Goal: Task Accomplishment & Management: Use online tool/utility

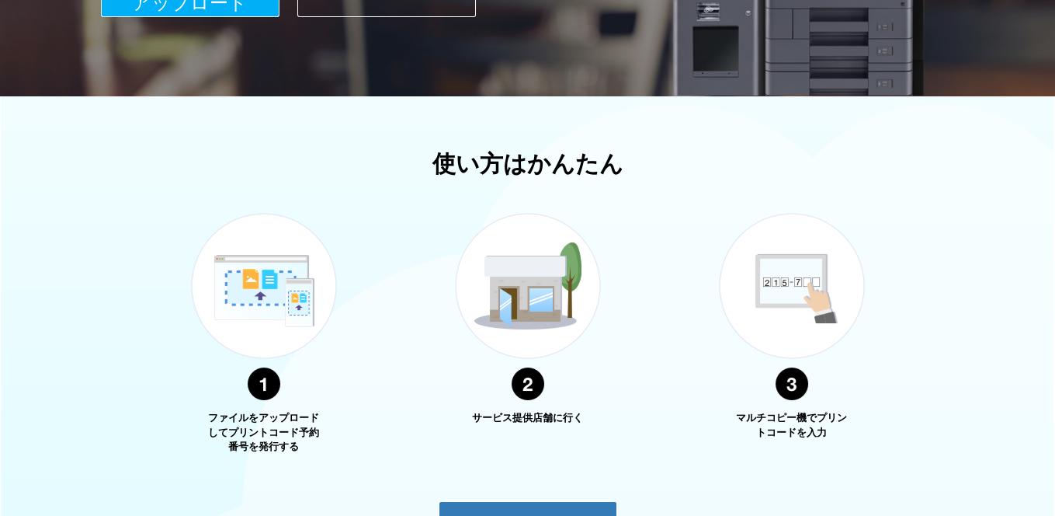
scroll to position [587, 0]
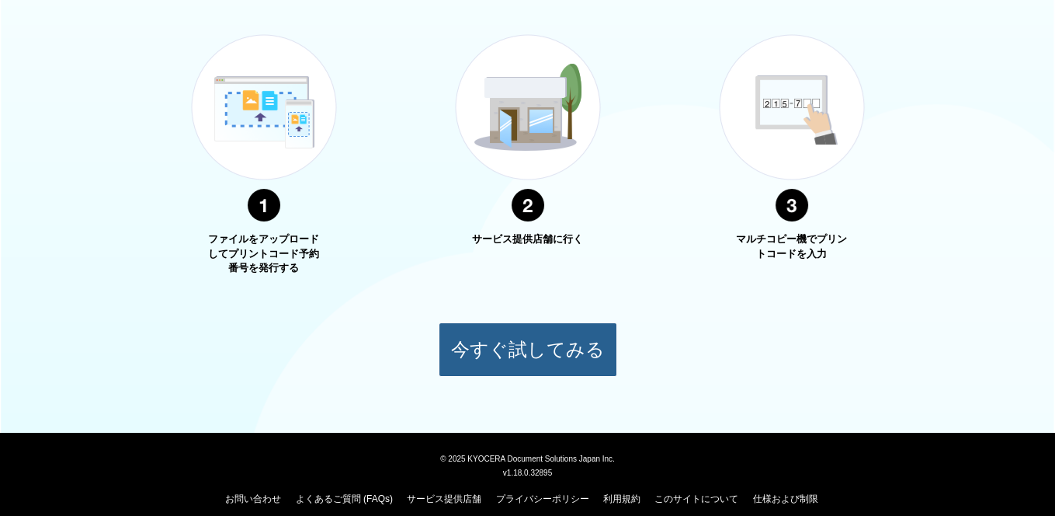
click at [542, 340] on button "今すぐ試してみる" at bounding box center [528, 349] width 179 height 54
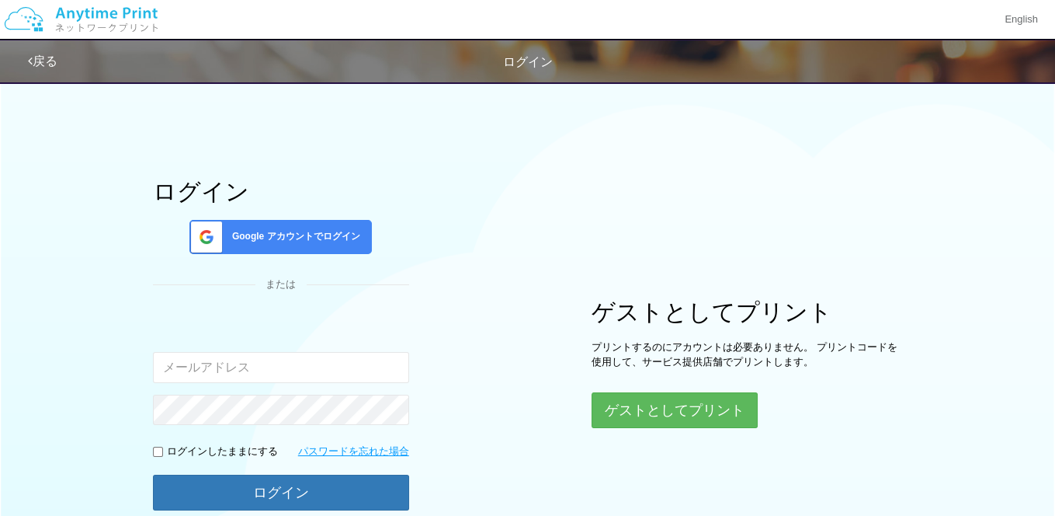
click at [255, 238] on span "Google アカウントでログイン" at bounding box center [293, 236] width 134 height 13
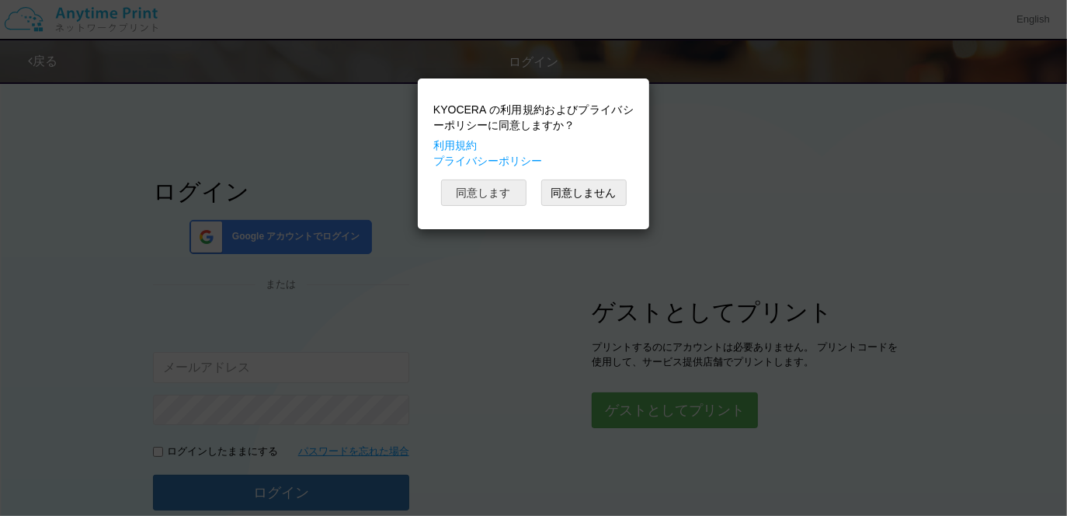
click at [471, 187] on button "同意します" at bounding box center [483, 192] width 85 height 26
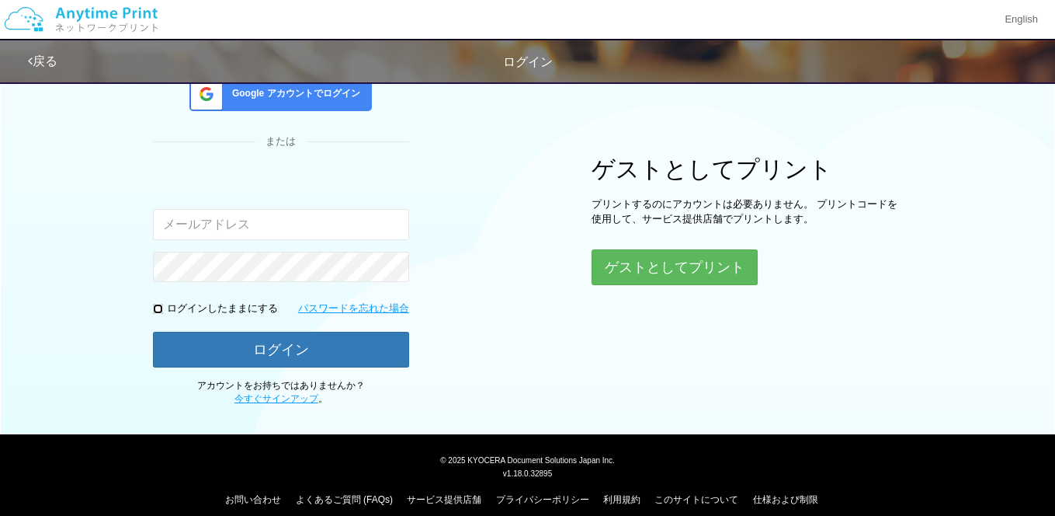
click at [153, 306] on input "checkbox" at bounding box center [158, 309] width 10 height 10
checkbox input "true"
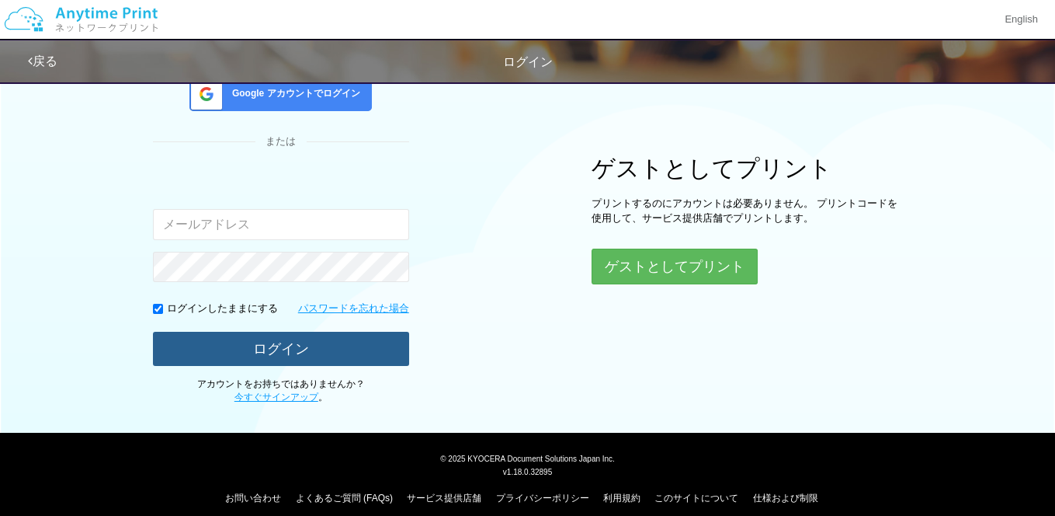
scroll to position [141, 0]
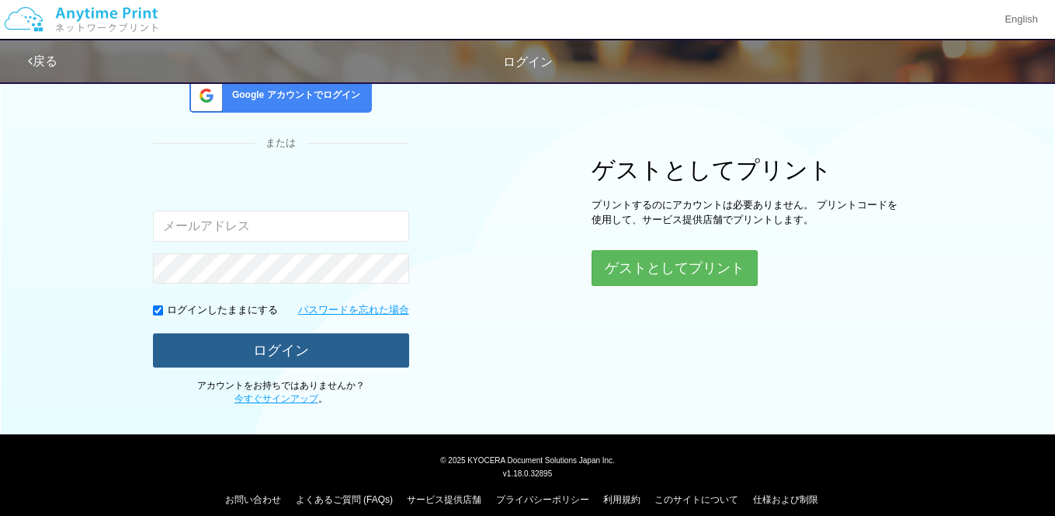
click at [273, 355] on button "ログイン" at bounding box center [281, 350] width 256 height 34
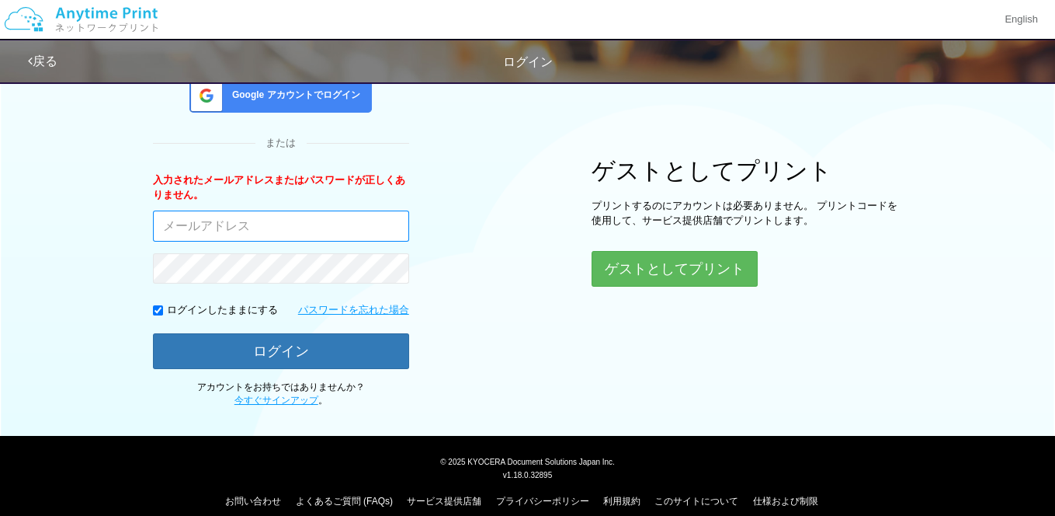
click at [256, 222] on input "email" at bounding box center [281, 225] width 256 height 31
click at [294, 96] on span "Google アカウントでログイン" at bounding box center [293, 95] width 134 height 13
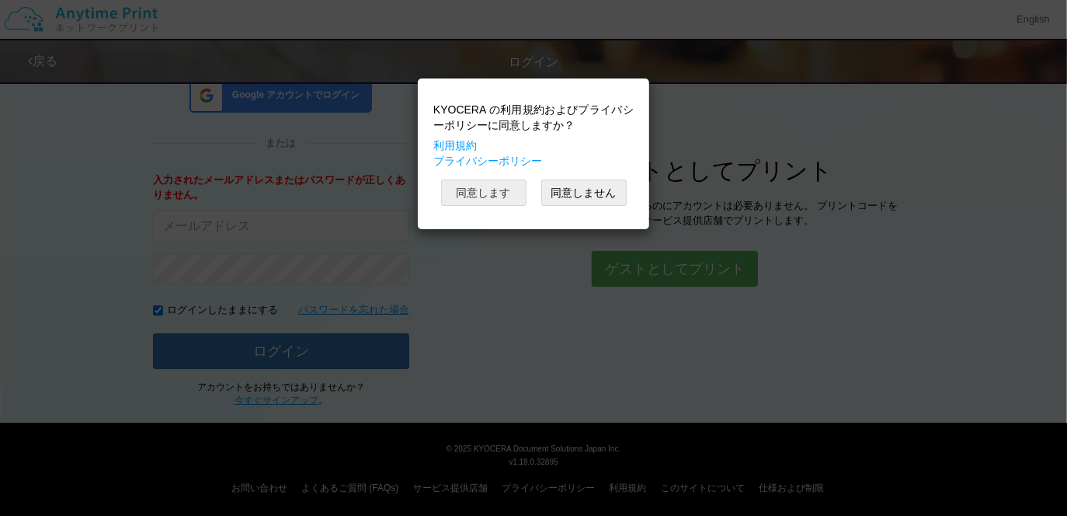
click at [474, 189] on button "同意します" at bounding box center [483, 192] width 85 height 26
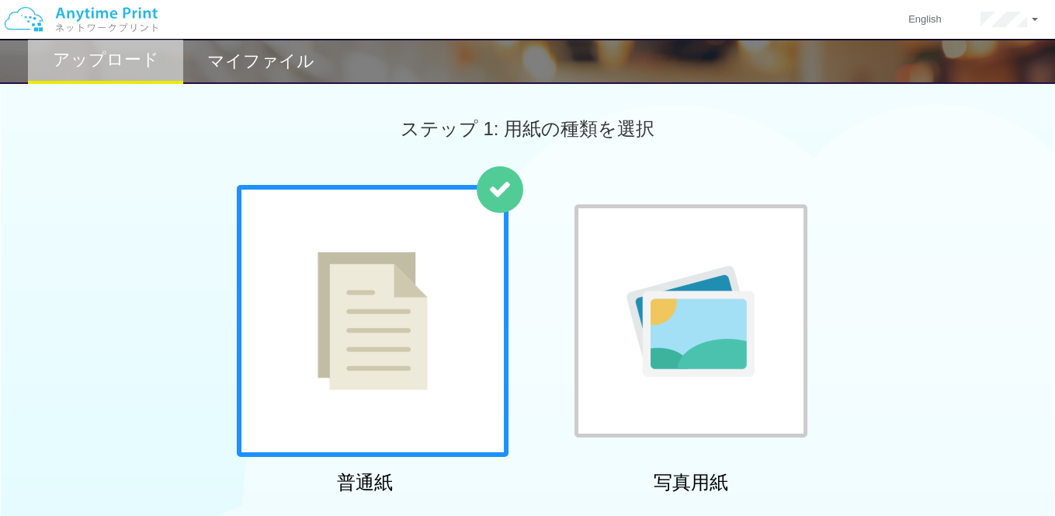
click at [372, 278] on img at bounding box center [373, 321] width 110 height 138
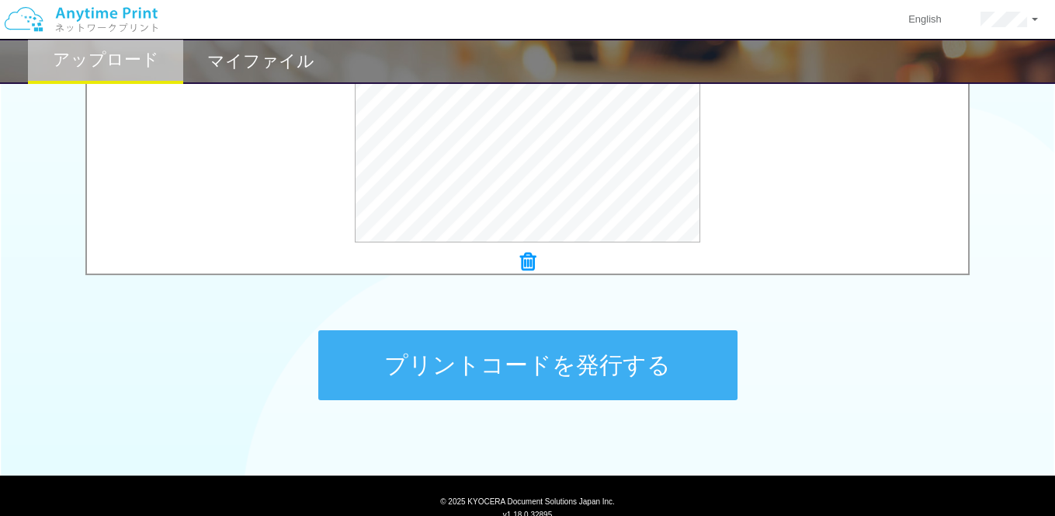
scroll to position [665, 0]
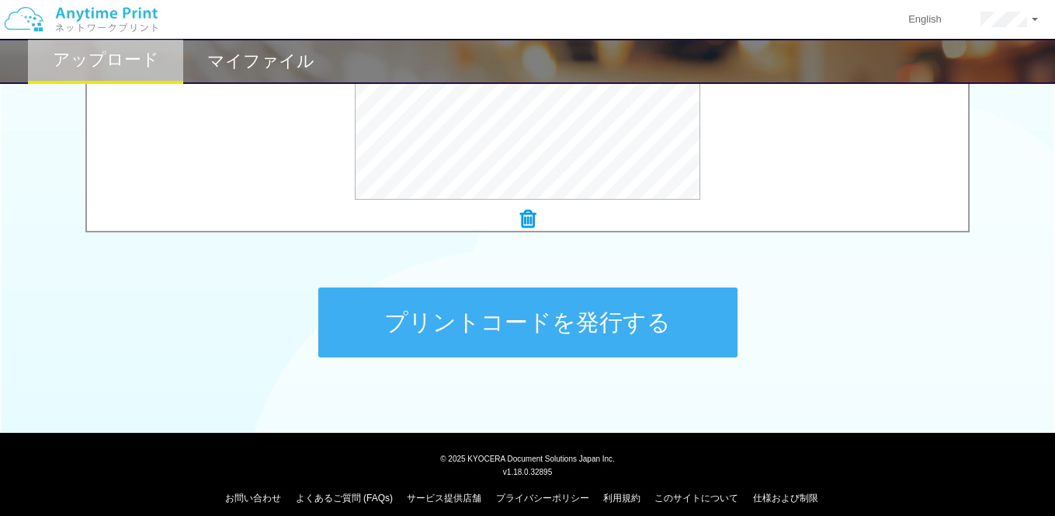
click at [538, 320] on button "プリントコードを発行する" at bounding box center [527, 322] width 419 height 70
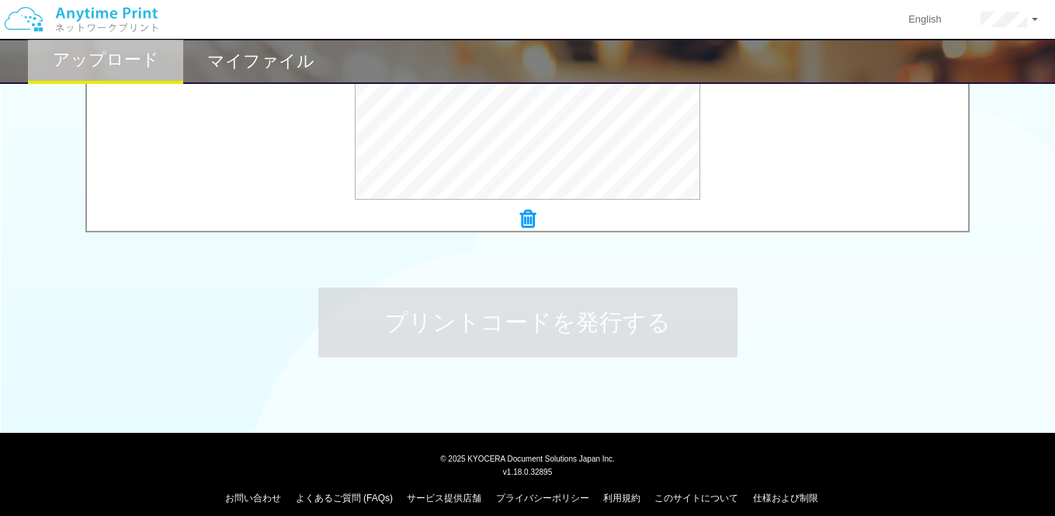
scroll to position [0, 0]
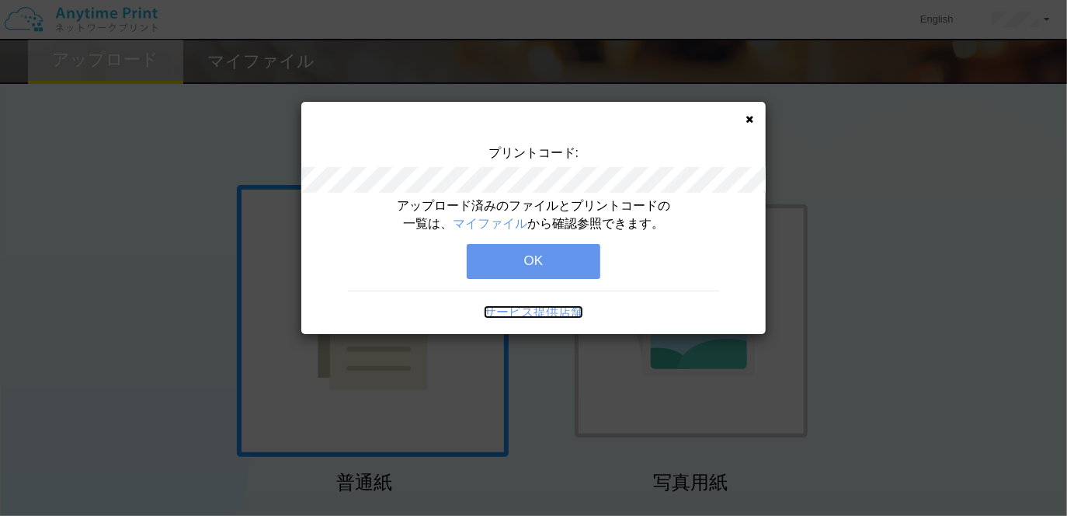
click at [541, 311] on link "サービス提供店舗" at bounding box center [533, 311] width 99 height 13
click at [545, 259] on button "OK" at bounding box center [534, 261] width 134 height 34
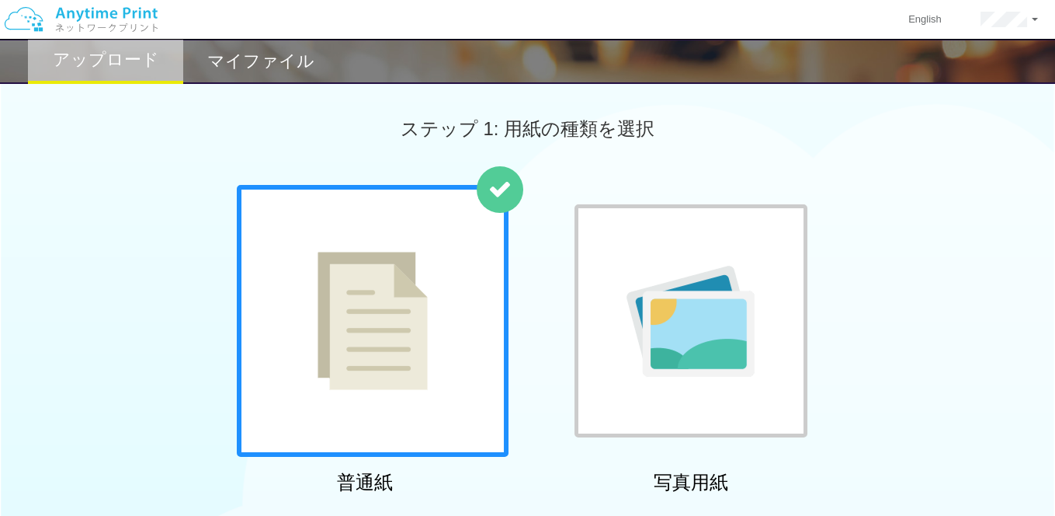
click at [259, 57] on h2 "マイファイル" at bounding box center [260, 61] width 107 height 19
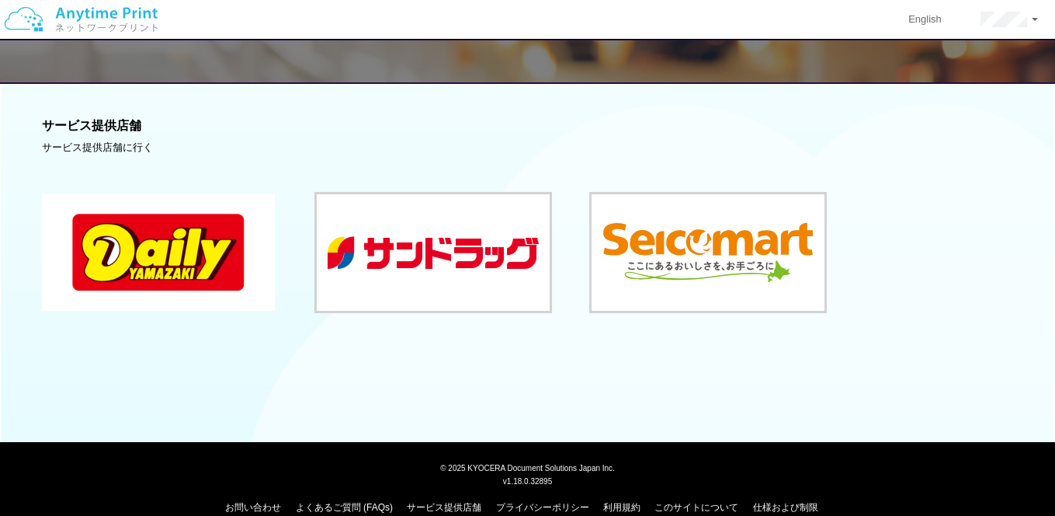
click at [153, 226] on button at bounding box center [158, 252] width 233 height 116
